Goal: Task Accomplishment & Management: Manage account settings

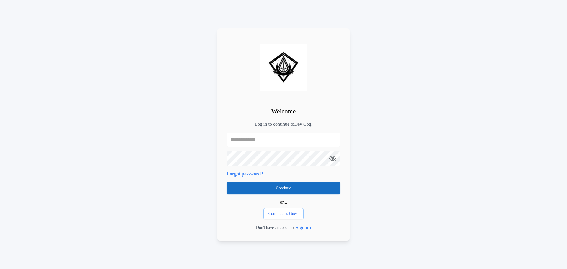
type input "**********"
click at [304, 193] on button "Continue" at bounding box center [283, 188] width 113 height 12
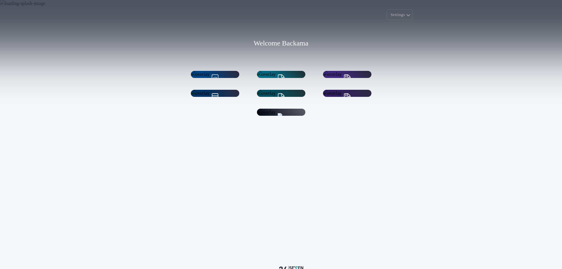
click at [304, 119] on div "Account Settings Manage your account" at bounding box center [281, 112] width 48 height 14
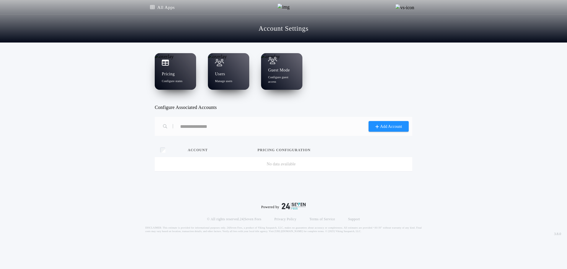
click at [165, 74] on h1 "Pricing" at bounding box center [168, 74] width 13 height 6
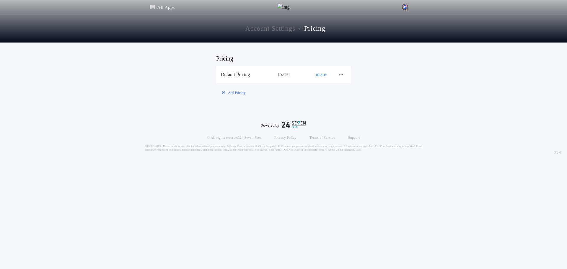
click at [243, 78] on div "Default Pricing" at bounding box center [249, 74] width 57 height 6
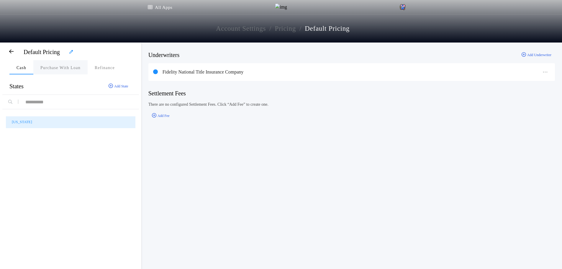
click at [49, 66] on p "Purchase With Loan" at bounding box center [60, 68] width 40 height 6
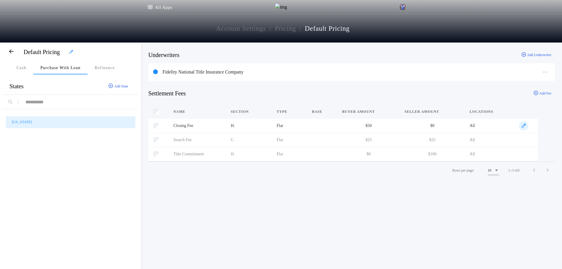
click at [525, 126] on span "button" at bounding box center [523, 125] width 9 height 9
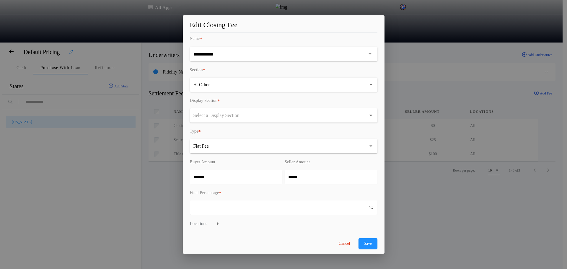
click at [336, 115] on button "Select a Display Section" at bounding box center [283, 115] width 187 height 14
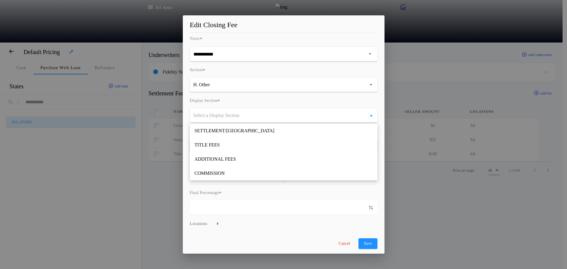
click at [279, 234] on form "**********" at bounding box center [283, 142] width 187 height 214
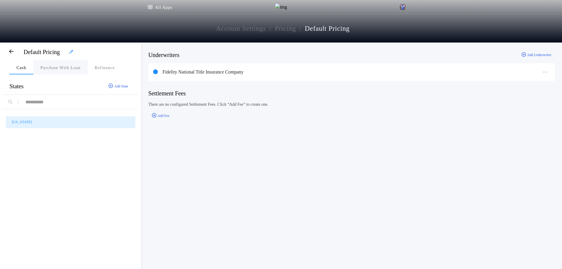
click at [60, 67] on p "Purchase With Loan" at bounding box center [60, 68] width 40 height 6
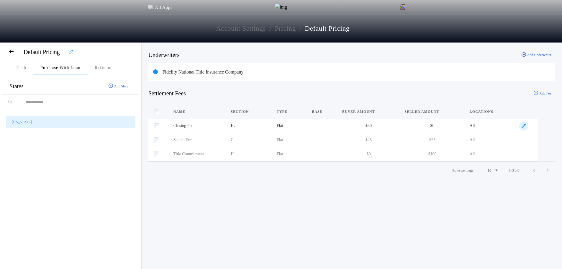
click at [520, 127] on span "button" at bounding box center [523, 125] width 9 height 9
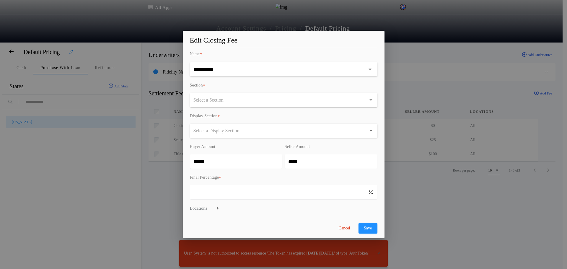
click at [447, 194] on div "**********" at bounding box center [283, 134] width 567 height 269
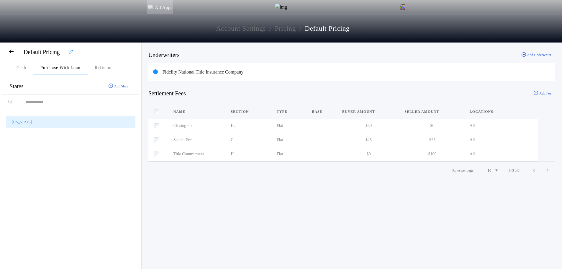
click at [159, 8] on link "All Apps" at bounding box center [160, 7] width 27 height 14
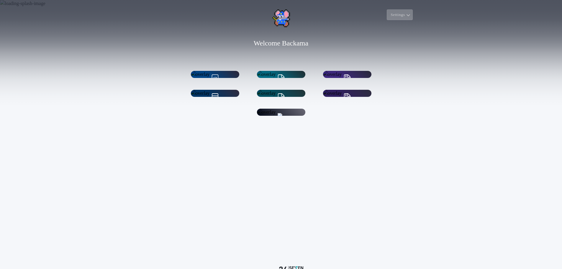
click at [398, 16] on button "Settings" at bounding box center [400, 14] width 26 height 11
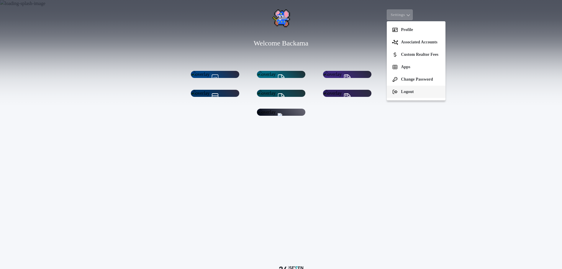
click at [398, 90] on button "Logout" at bounding box center [416, 92] width 59 height 12
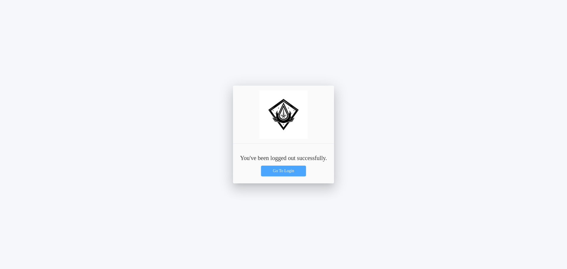
click at [278, 174] on button "Go To Login" at bounding box center [283, 171] width 45 height 11
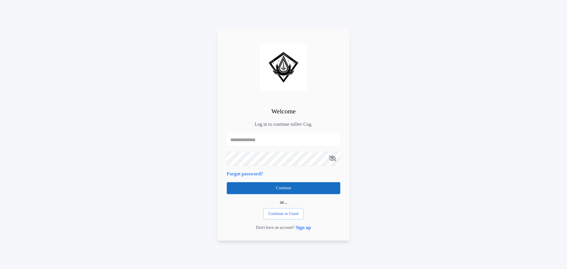
type input "**********"
click at [239, 186] on button "Continue" at bounding box center [283, 188] width 113 height 12
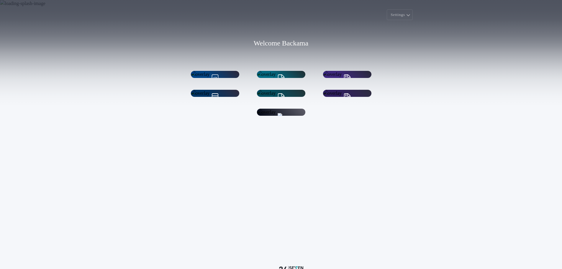
click at [279, 140] on div at bounding box center [281, 126] width 7 height 27
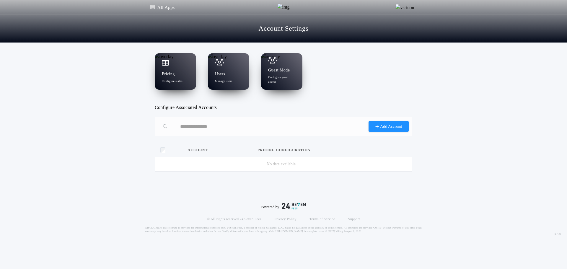
click at [177, 69] on div "Pricing Configure states" at bounding box center [175, 71] width 41 height 37
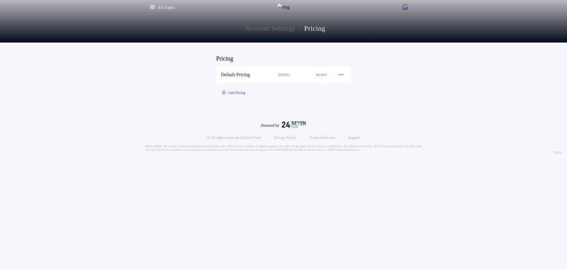
click at [295, 72] on div "Default Pricing 2 months ago READY" at bounding box center [283, 74] width 135 height 17
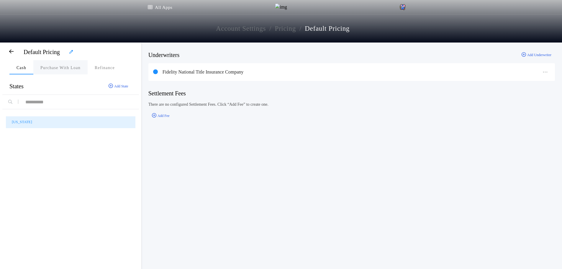
click at [61, 67] on p "Purchase With Loan" at bounding box center [60, 68] width 40 height 6
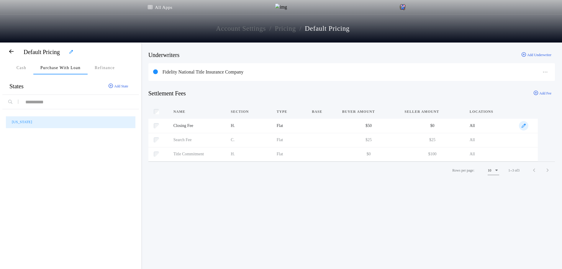
click at [519, 124] on span "button" at bounding box center [523, 125] width 9 height 9
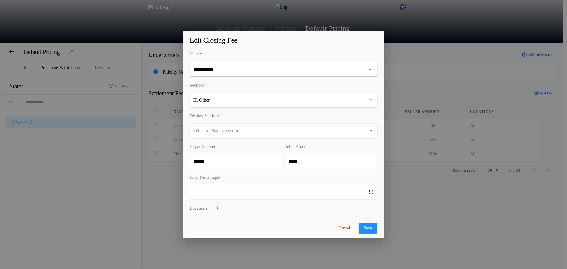
click at [334, 133] on button "Select a Display Section" at bounding box center [283, 131] width 187 height 14
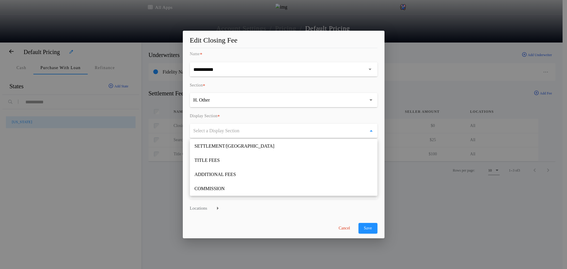
click at [334, 133] on button "Select a Display Section" at bounding box center [283, 131] width 187 height 14
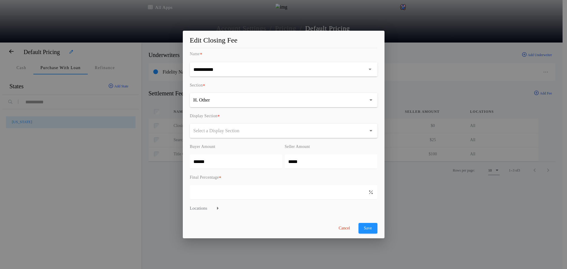
click at [135, 228] on div "**********" at bounding box center [283, 134] width 567 height 269
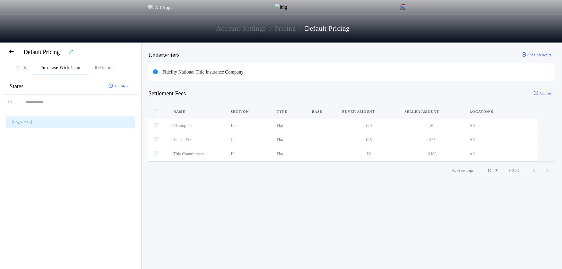
click at [229, 215] on div "Underwriters Add Underwriter Fidelity National Title Insurance Company Settleme…" at bounding box center [351, 155] width 421 height 227
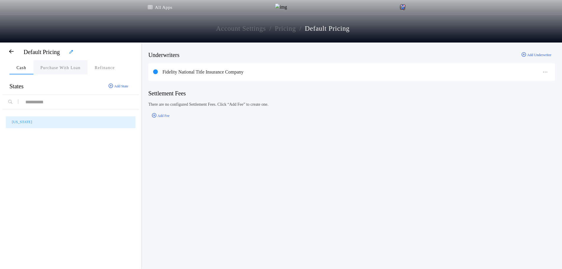
click at [58, 72] on button "Purchase With Loan" at bounding box center [60, 67] width 54 height 14
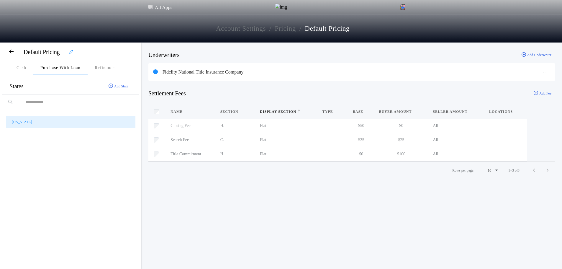
click at [295, 114] on span "Display Section" at bounding box center [278, 111] width 37 height 5
click at [111, 68] on p "Refinance" at bounding box center [105, 68] width 20 height 6
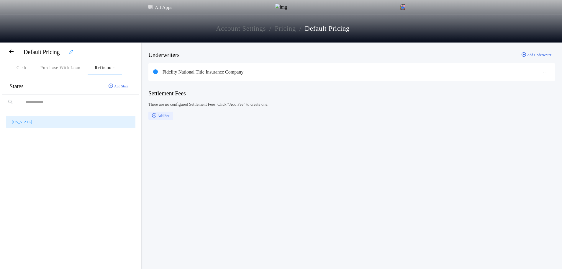
click at [166, 112] on div "Add Fee" at bounding box center [160, 116] width 25 height 8
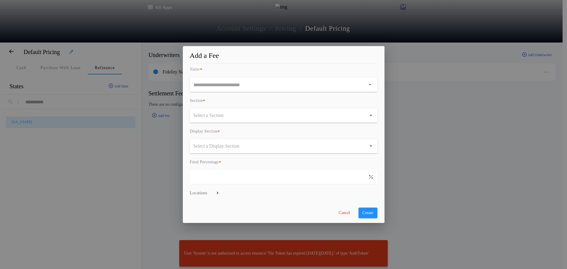
click at [140, 146] on div "Add a Fee Name * No data available Section * Select a Section Display Section *…" at bounding box center [283, 134] width 567 height 269
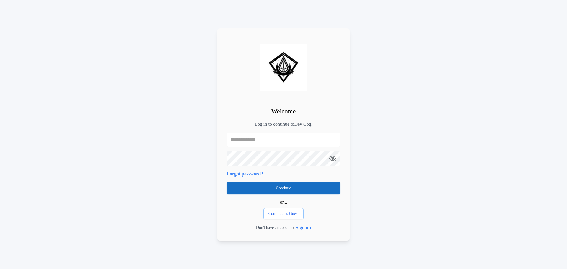
type input "**********"
click at [291, 193] on button "Continue" at bounding box center [283, 188] width 113 height 12
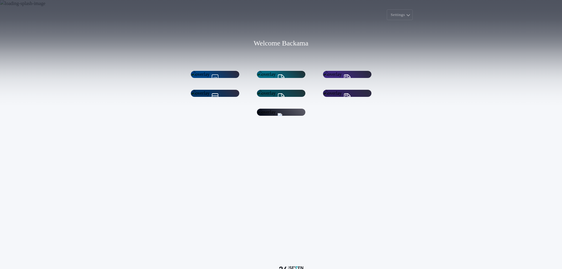
click at [276, 148] on h1 "Account Settings" at bounding box center [280, 144] width 33 height 7
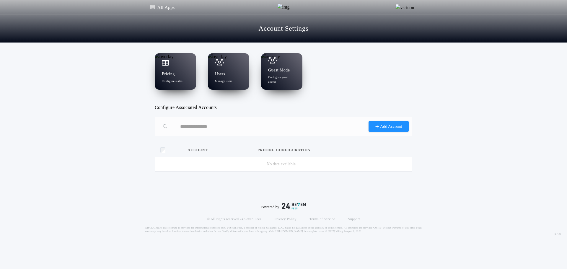
click at [151, 55] on div "Pricing Configure states Users Manage users Guest Mode Configure guest access C…" at bounding box center [283, 119] width 567 height 155
click at [170, 73] on h1 "Pricing" at bounding box center [168, 74] width 13 height 6
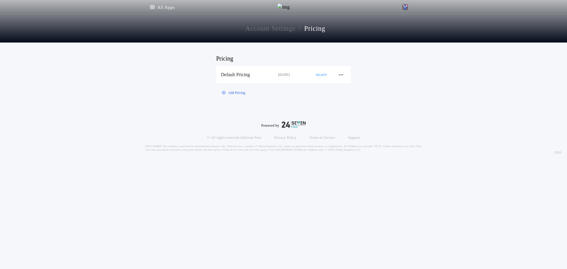
click at [243, 77] on div "Default Pricing" at bounding box center [249, 74] width 57 height 6
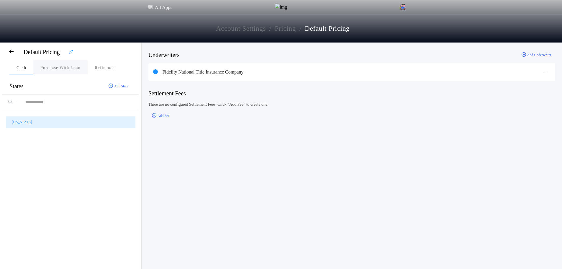
click at [71, 69] on p "Purchase With Loan" at bounding box center [60, 68] width 40 height 6
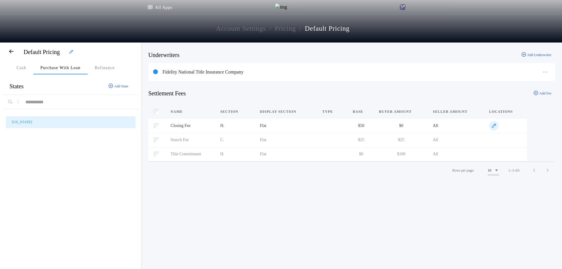
click at [494, 123] on span "button" at bounding box center [493, 125] width 9 height 9
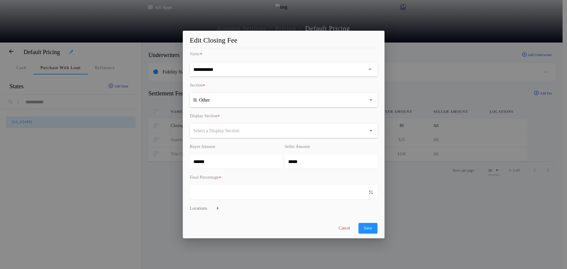
click at [494, 123] on div "**********" at bounding box center [283, 134] width 567 height 269
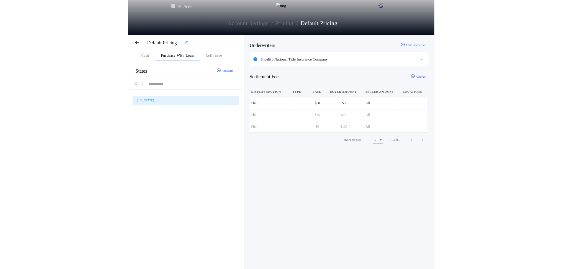
scroll to position [0, 91]
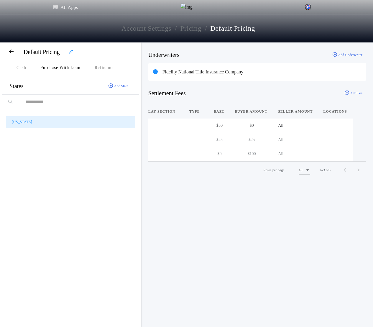
click at [325, 124] on span "button" at bounding box center [327, 124] width 9 height 9
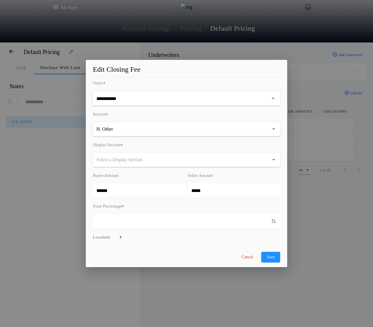
click at [242, 260] on button "Cancel" at bounding box center [247, 257] width 23 height 11
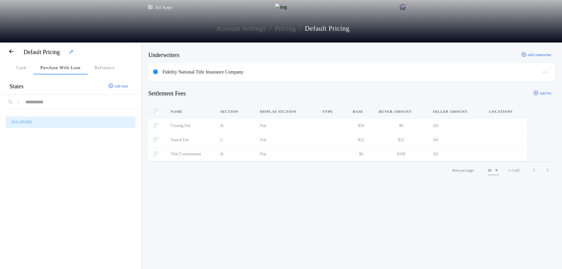
scroll to position [0, 0]
click at [493, 127] on icon "button" at bounding box center [494, 126] width 4 height 4
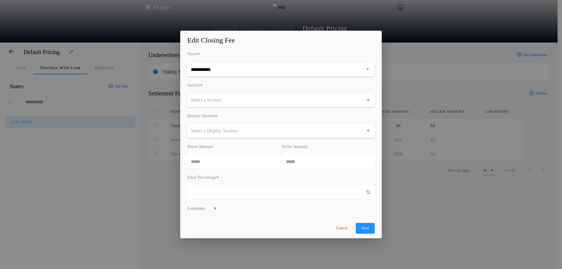
type input "******"
type input "*****"
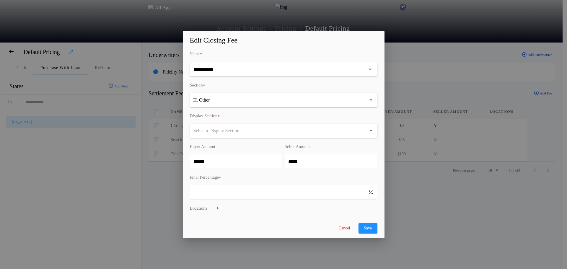
click at [348, 132] on button "Select a Display Section" at bounding box center [283, 131] width 187 height 14
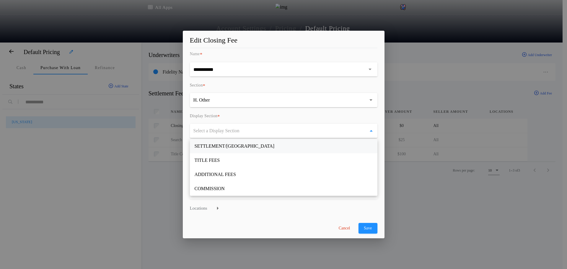
click at [331, 144] on p "SETTLEMENT/[GEOGRAPHIC_DATA]" at bounding box center [283, 146] width 187 height 14
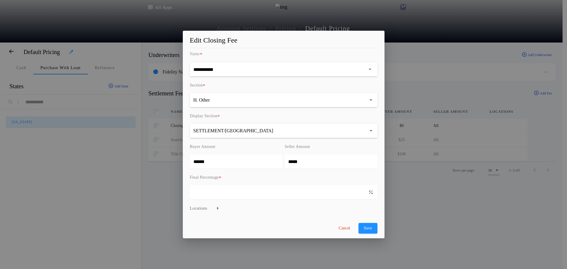
click at [334, 126] on button "**********" at bounding box center [283, 131] width 187 height 14
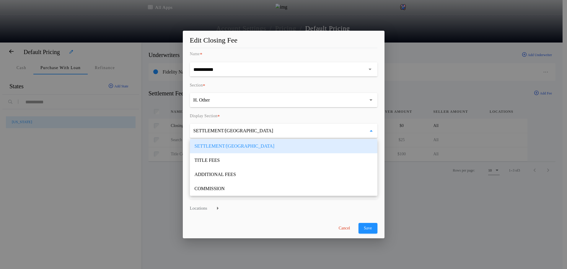
click at [338, 113] on div "Display Section *" at bounding box center [283, 118] width 187 height 11
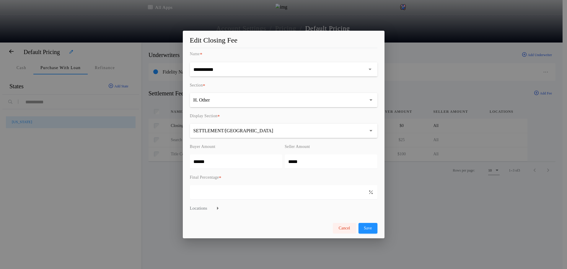
click at [336, 230] on button "Cancel" at bounding box center [344, 228] width 23 height 11
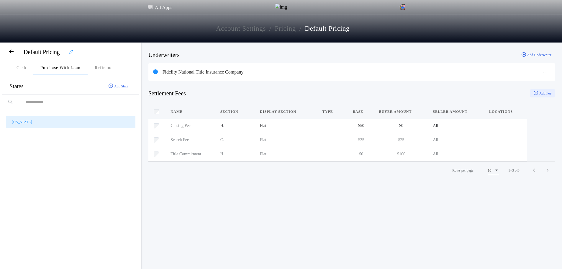
click at [544, 91] on button "Add Fee" at bounding box center [542, 93] width 25 height 8
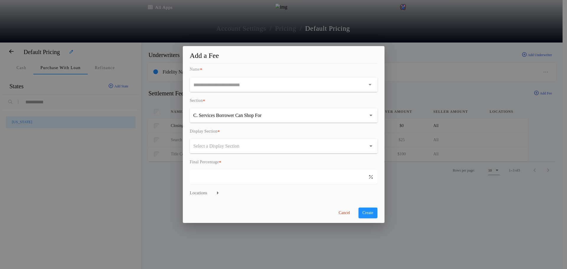
click at [160, 157] on div "Add a Fee Name * No data available Section * C. Services Borrower Can Shop For …" at bounding box center [283, 134] width 567 height 269
